Goal: Task Accomplishment & Management: Use online tool/utility

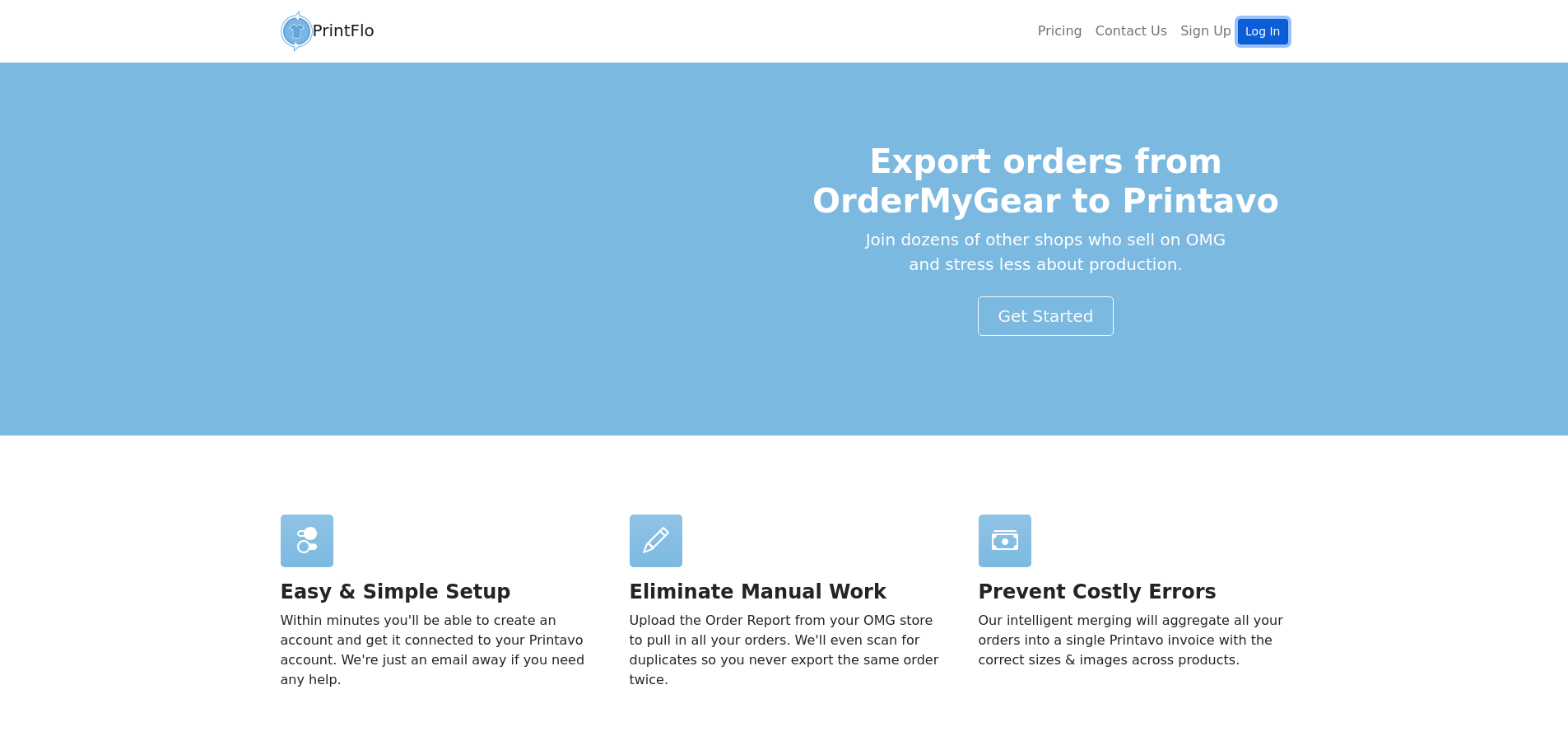
click at [1267, 37] on link "Log In" at bounding box center [1262, 31] width 49 height 26
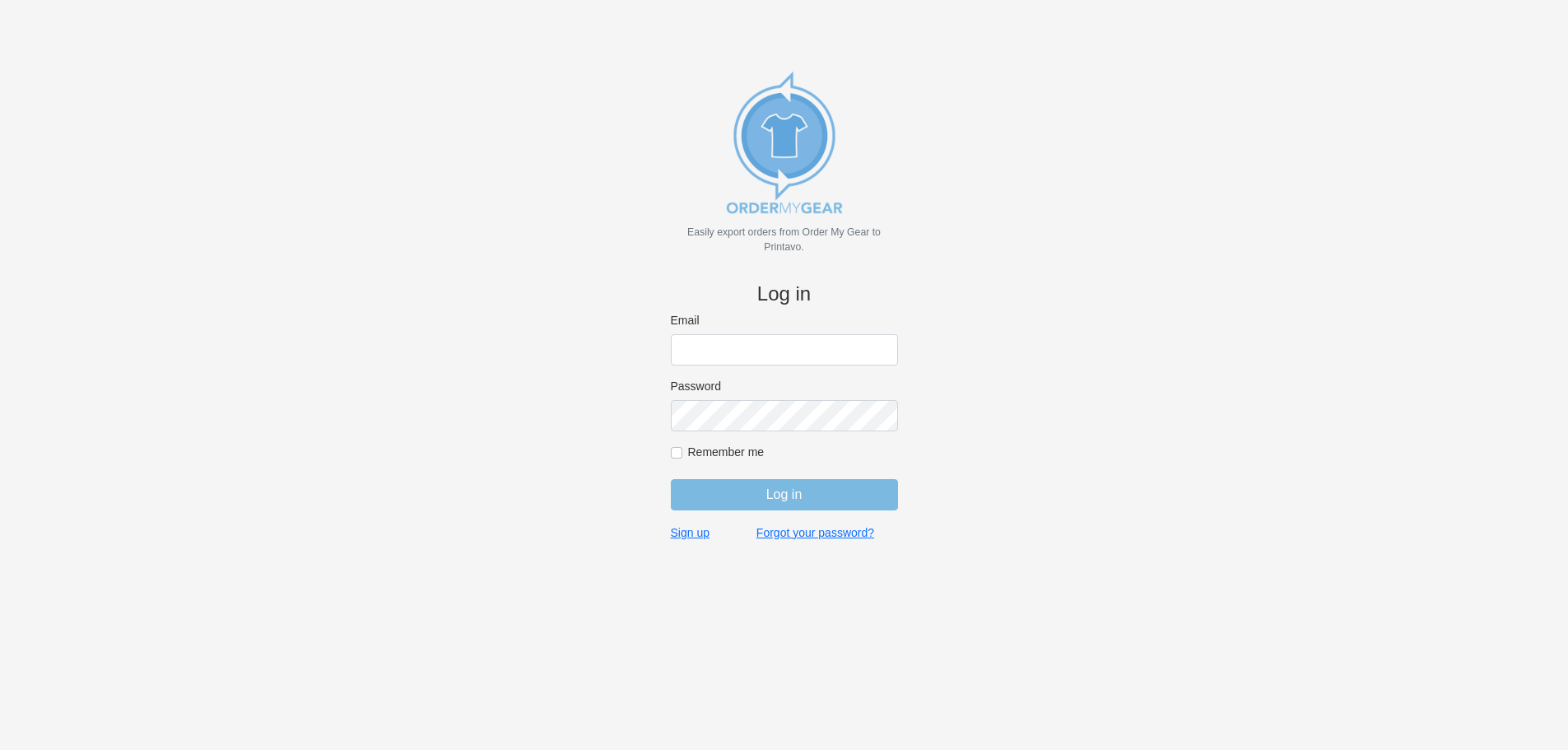
type input "[EMAIL_ADDRESS][DOMAIN_NAME]"
click at [725, 500] on input "Log in" at bounding box center [784, 494] width 227 height 31
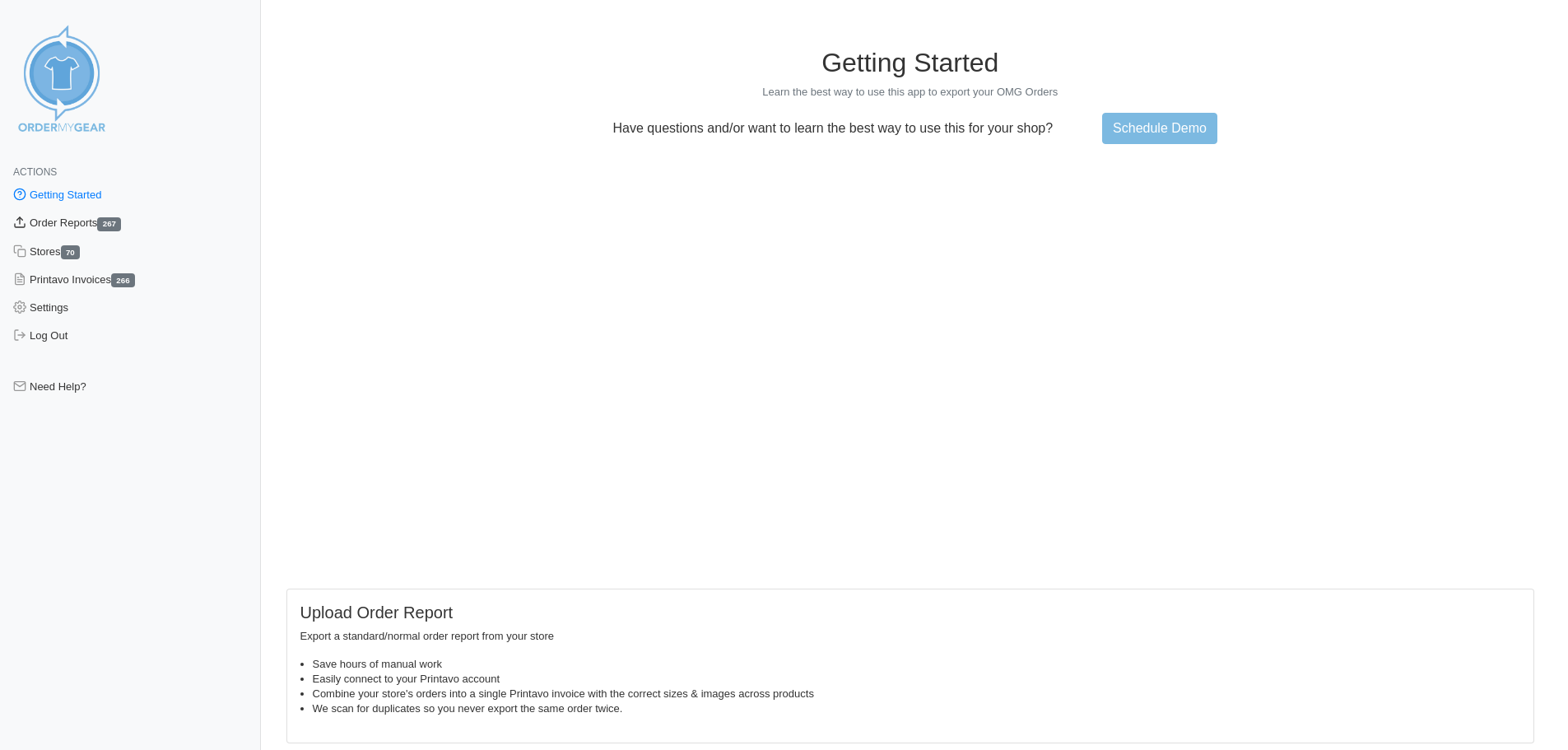
click at [54, 218] on link "Order Reports 267" at bounding box center [130, 223] width 261 height 28
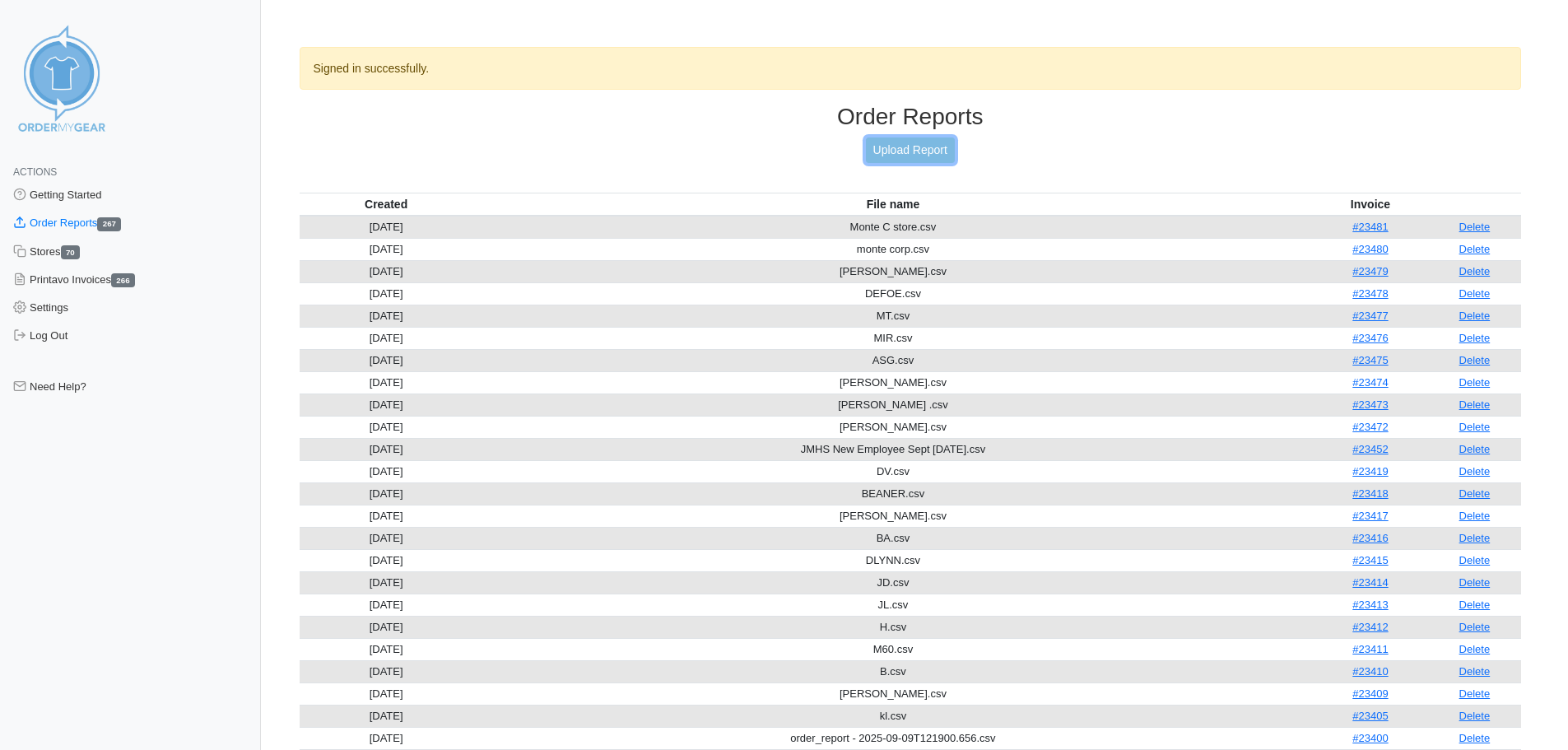
click at [920, 152] on link "Upload Report" at bounding box center [910, 150] width 89 height 26
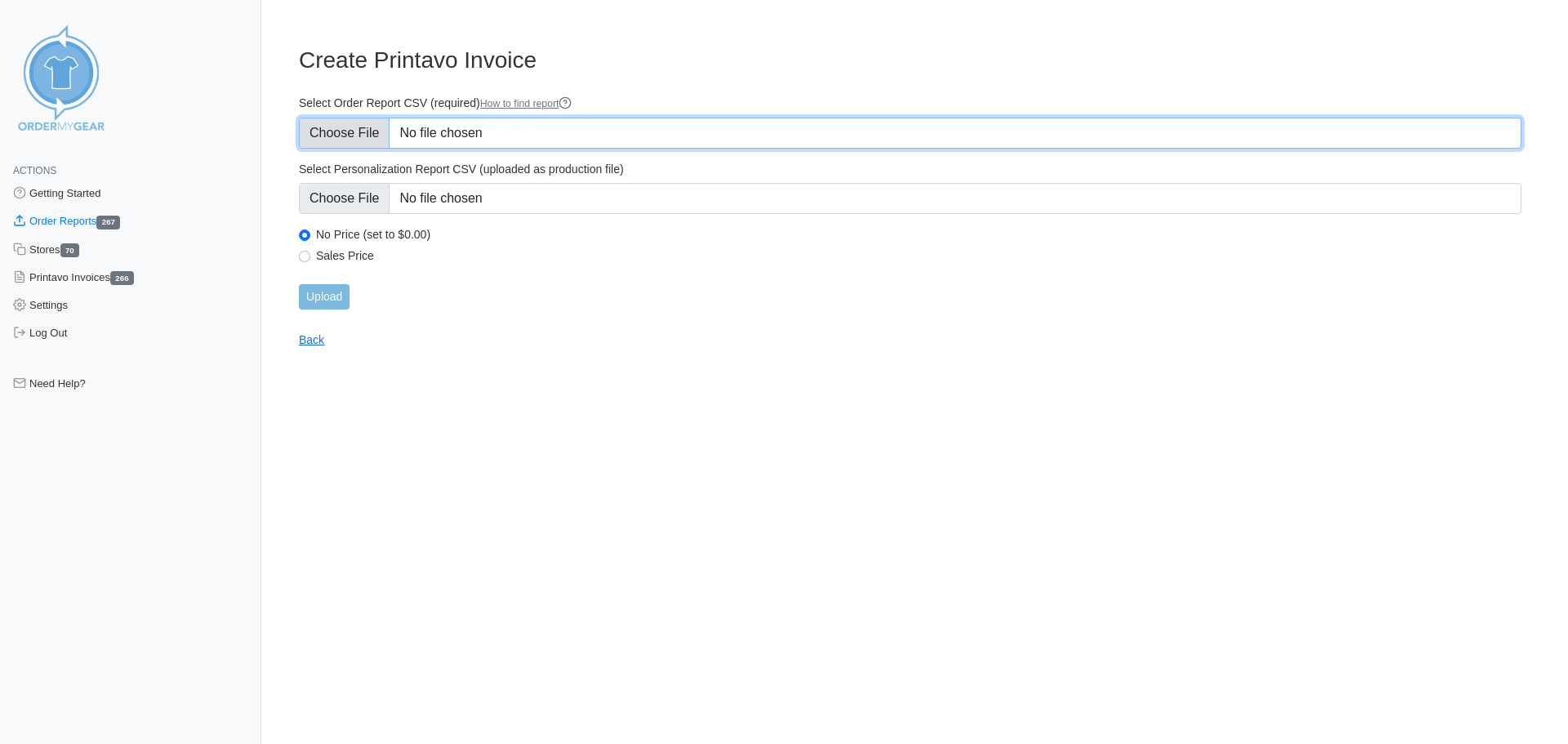
click at [366, 138] on input "Select Order Report CSV (required) How to find report" at bounding box center [910, 132] width 1223 height 31
type input "C:\fakepath\Lakeview Trap 2025 Fall.csv"
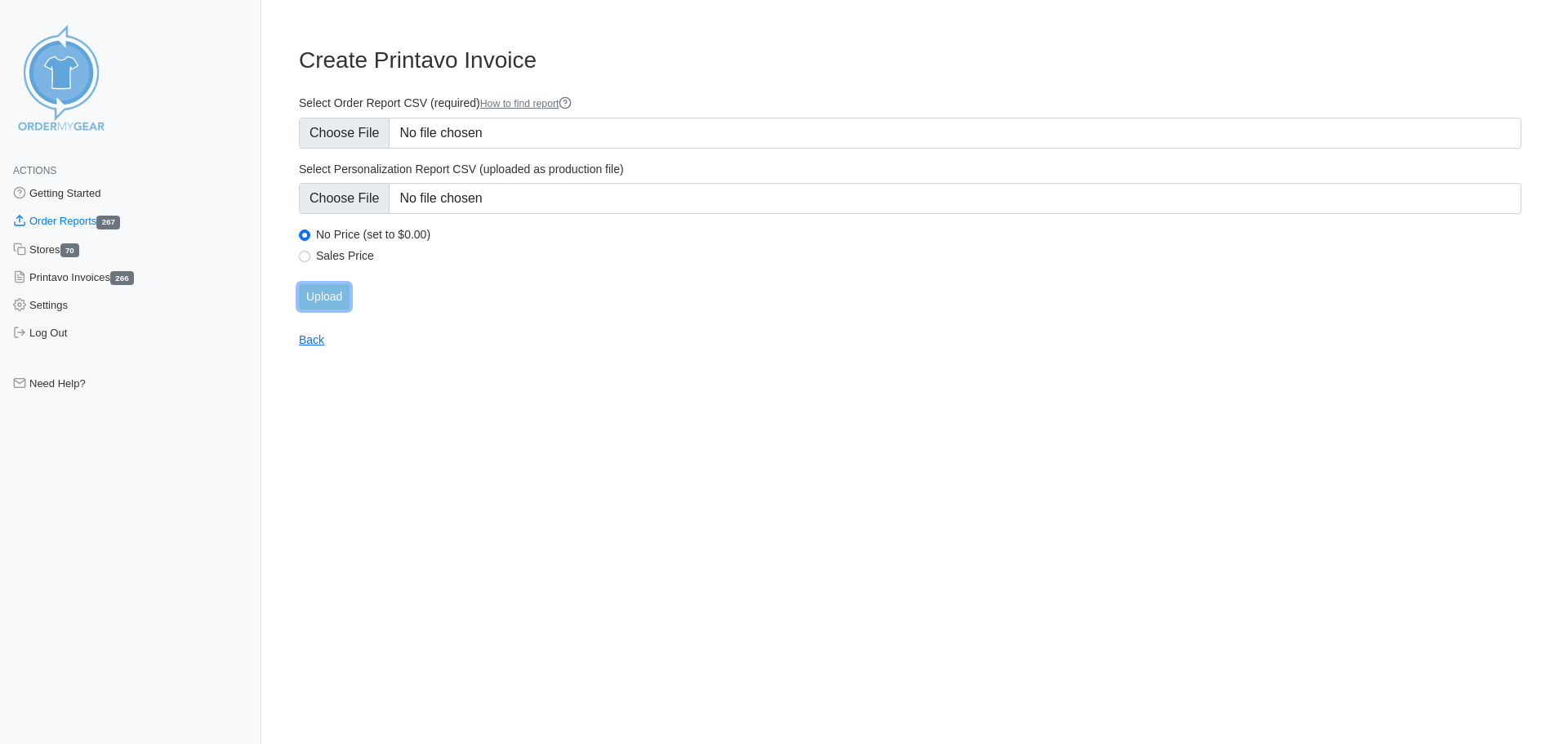
click at [334, 296] on input "Upload" at bounding box center [324, 296] width 51 height 25
